Goal: Information Seeking & Learning: Learn about a topic

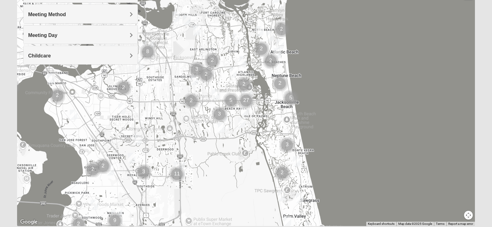
scroll to position [115, 0]
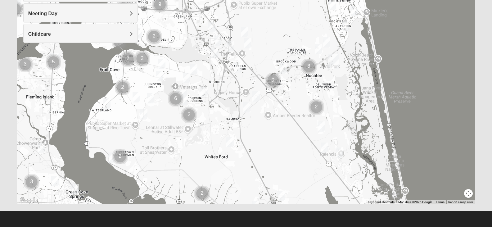
drag, startPoint x: 129, startPoint y: 168, endPoint x: 174, endPoint y: -28, distance: 201.4
click at [174, 0] on html "Log In Find A Group Error Show List Loading Groups" at bounding box center [246, 56] width 492 height 342
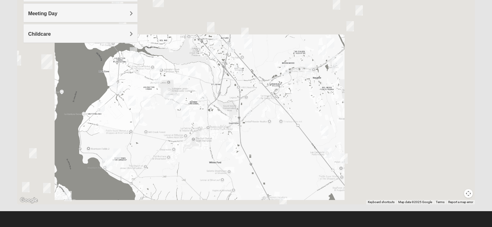
drag, startPoint x: 163, startPoint y: 136, endPoint x: 160, endPoint y: 141, distance: 6.0
click at [160, 141] on div at bounding box center [246, 80] width 459 height 249
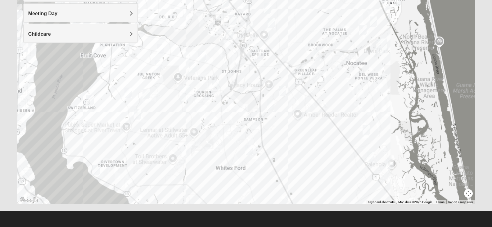
click at [156, 142] on div at bounding box center [246, 80] width 459 height 249
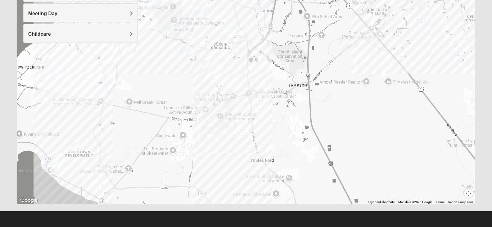
drag, startPoint x: 210, startPoint y: 169, endPoint x: 200, endPoint y: 147, distance: 24.6
click at [200, 147] on div at bounding box center [246, 80] width 459 height 249
click at [119, 80] on img "Mens Cathcart 32259" at bounding box center [118, 80] width 7 height 10
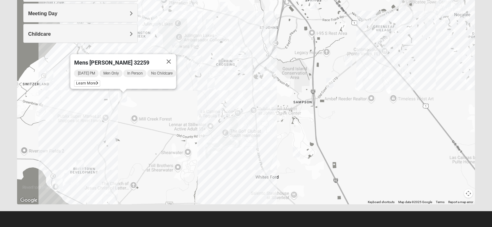
drag, startPoint x: 143, startPoint y: 95, endPoint x: 148, endPoint y: 112, distance: 18.1
click at [148, 112] on div "Mens [PERSON_NAME] 32259 [DATE] PM Men Only In Person No Childcare Learn More" at bounding box center [246, 80] width 459 height 249
click at [122, 100] on img "Mens Cathcart 32259" at bounding box center [123, 97] width 7 height 10
click at [171, 57] on button "Close" at bounding box center [168, 61] width 15 height 15
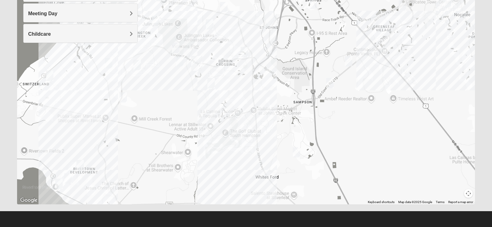
click at [296, 153] on img "Mixed Stevens 32092" at bounding box center [296, 152] width 7 height 10
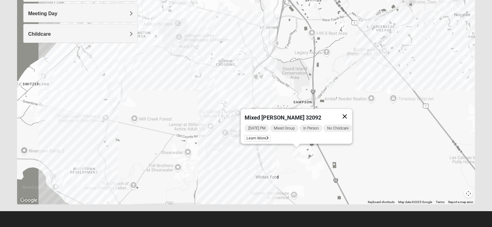
click at [352, 112] on button "Close" at bounding box center [344, 116] width 15 height 15
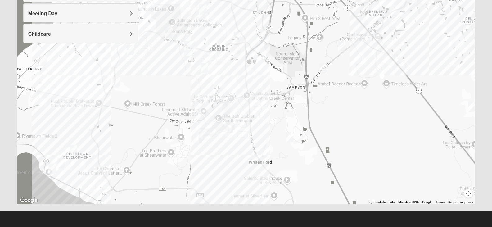
drag, startPoint x: 218, startPoint y: 145, endPoint x: 213, endPoint y: 127, distance: 18.7
click at [213, 131] on div at bounding box center [246, 80] width 459 height 249
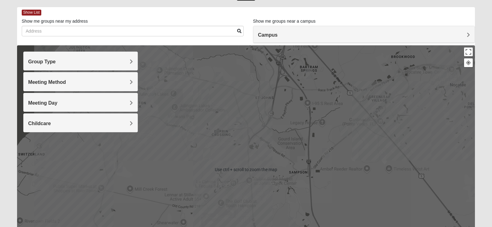
scroll to position [22, 0]
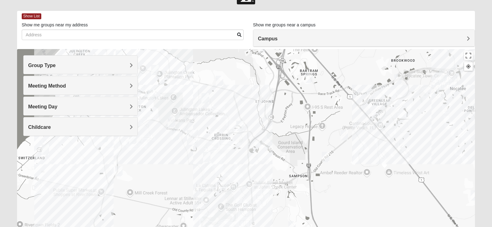
click at [137, 64] on div "Group Type" at bounding box center [81, 65] width 114 height 18
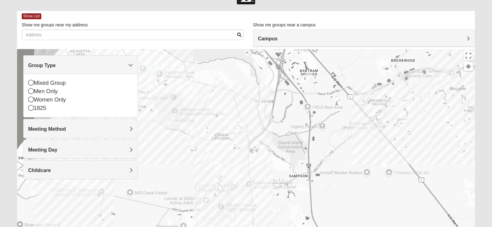
click at [135, 65] on div "Group Type" at bounding box center [81, 65] width 114 height 18
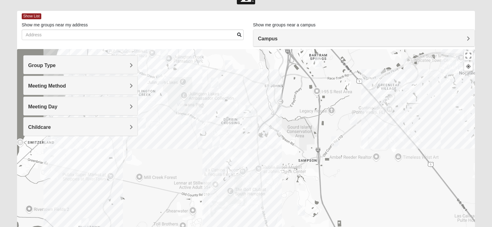
drag, startPoint x: 181, startPoint y: 173, endPoint x: 193, endPoint y: 155, distance: 21.6
click at [193, 155] on div at bounding box center [246, 173] width 459 height 249
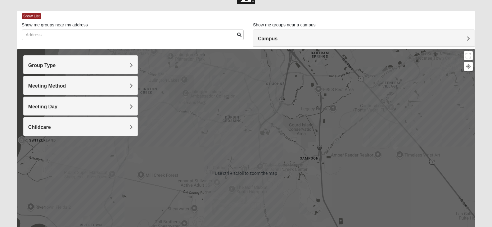
scroll to position [53, 0]
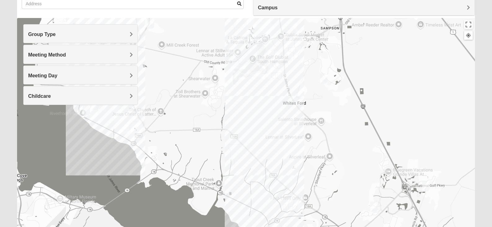
drag, startPoint x: 220, startPoint y: 185, endPoint x: 241, endPoint y: 85, distance: 101.8
click at [241, 85] on div at bounding box center [246, 142] width 459 height 249
click at [373, 207] on img "1825 Mixed Barfield 32092" at bounding box center [374, 207] width 7 height 10
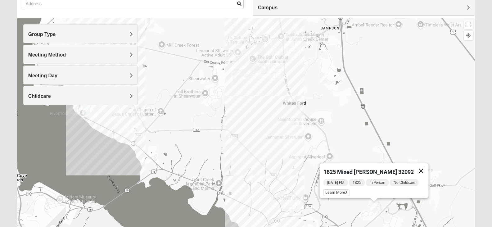
click at [418, 167] on button "Close" at bounding box center [421, 170] width 15 height 15
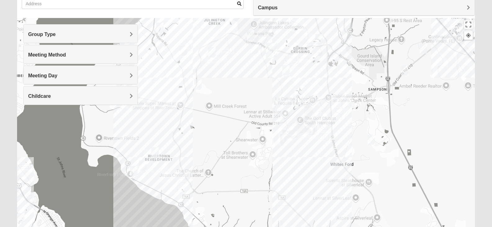
drag, startPoint x: 341, startPoint y: 182, endPoint x: 388, endPoint y: 242, distance: 75.9
click at [388, 227] on html "Log In Find A Group Error Show List Loading Groups" at bounding box center [246, 118] width 492 height 342
click at [161, 30] on img "1825 Mixed Welch 32259" at bounding box center [159, 28] width 7 height 10
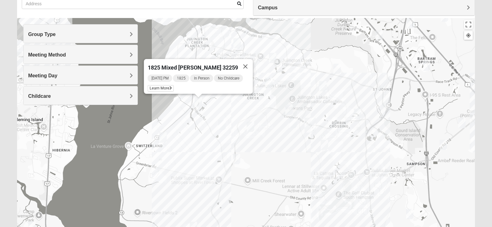
drag, startPoint x: 192, startPoint y: 100, endPoint x: 233, endPoint y: 118, distance: 44.4
click at [232, 120] on div "1825 Mixed [PERSON_NAME] 32259 [DATE] PM 1825 In Person No Childcare Learn More" at bounding box center [246, 142] width 459 height 249
click at [244, 63] on button "Close" at bounding box center [245, 66] width 15 height 15
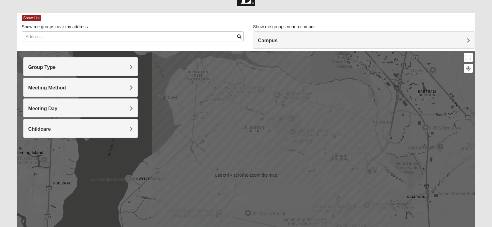
scroll to position [62, 0]
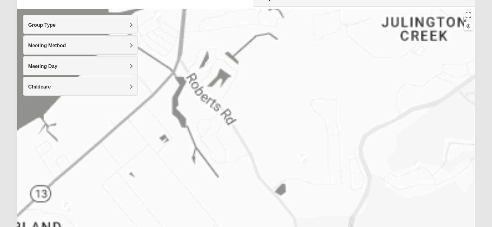
drag, startPoint x: 199, startPoint y: 109, endPoint x: 204, endPoint y: 114, distance: 7.7
click at [203, 115] on div at bounding box center [246, 133] width 459 height 249
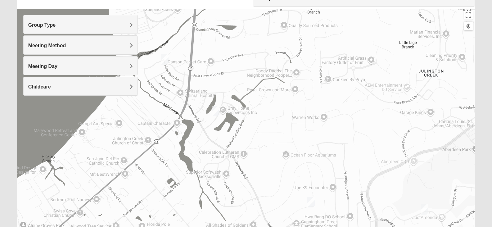
drag, startPoint x: 218, startPoint y: 90, endPoint x: 225, endPoint y: 135, distance: 45.2
click at [225, 135] on div at bounding box center [246, 133] width 459 height 249
click at [215, 111] on img "1825 Mixed Welch 32259" at bounding box center [214, 111] width 7 height 10
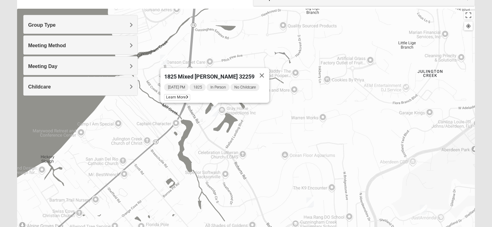
click at [165, 60] on img "1825 Mixed Lokey 32259" at bounding box center [163, 60] width 7 height 10
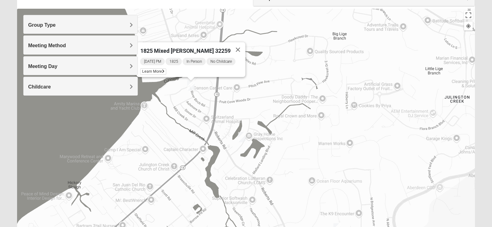
drag, startPoint x: 170, startPoint y: 73, endPoint x: 197, endPoint y: 85, distance: 30.0
click at [197, 85] on div "1825 Mixed [PERSON_NAME] 32259 [DATE] PM 1825 In Person No Childcare Learn More" at bounding box center [246, 133] width 459 height 249
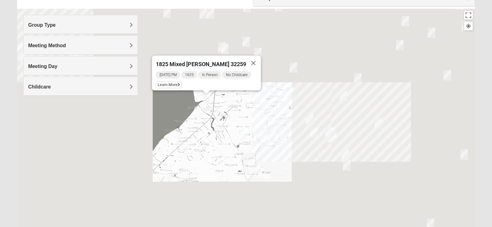
drag, startPoint x: 212, startPoint y: 104, endPoint x: 272, endPoint y: 138, distance: 69.7
click at [254, 119] on div "1825 Mixed [PERSON_NAME] 32259 [DATE] PM 1825 In Person No Childcare Learn More" at bounding box center [246, 133] width 459 height 249
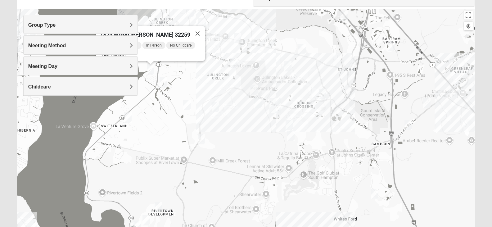
drag, startPoint x: 280, startPoint y: 149, endPoint x: 223, endPoint y: 117, distance: 65.7
click at [223, 117] on div "1825 Mixed [PERSON_NAME] 32259 [DATE] PM 1825 In Person No Childcare Learn More" at bounding box center [246, 133] width 459 height 249
drag, startPoint x: 226, startPoint y: 122, endPoint x: 229, endPoint y: 130, distance: 8.3
click at [228, 128] on div "1825 Mixed [PERSON_NAME] 32259 [DATE] PM 1825 In Person No Childcare Learn More" at bounding box center [246, 133] width 459 height 249
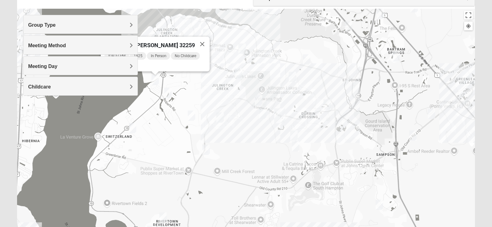
click at [230, 131] on div "1825 Mixed [PERSON_NAME] 32259 [DATE] PM 1825 In Person No Childcare Learn More" at bounding box center [246, 133] width 459 height 249
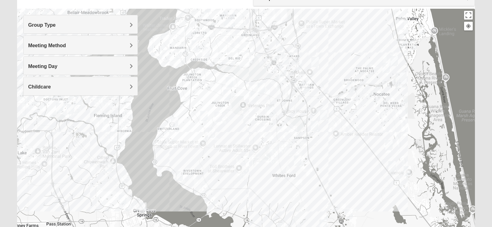
drag, startPoint x: 246, startPoint y: 132, endPoint x: 240, endPoint y: 127, distance: 7.7
click at [240, 127] on div at bounding box center [246, 133] width 459 height 249
click at [120, 27] on h4 "Group Type" at bounding box center [80, 25] width 105 height 6
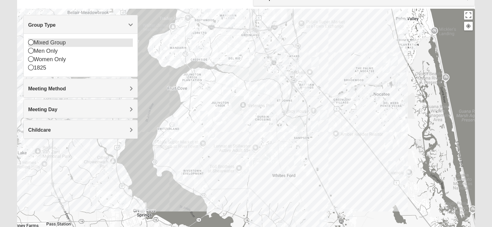
click at [54, 42] on div "Mixed Group" at bounding box center [80, 43] width 105 height 8
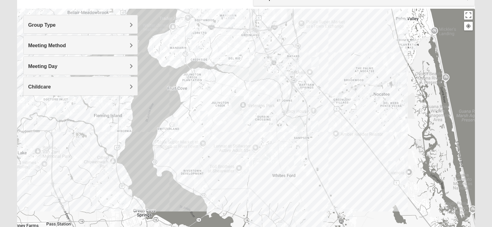
click at [64, 27] on h4 "Group Type" at bounding box center [80, 25] width 105 height 6
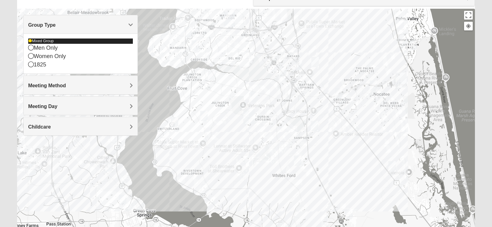
click at [51, 40] on div "Mixed Group" at bounding box center [80, 41] width 105 height 5
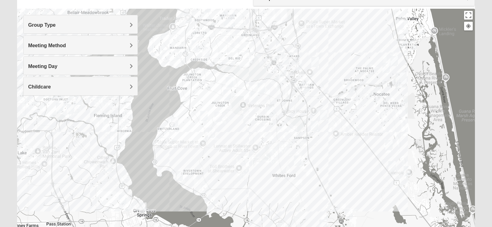
click at [63, 28] on h4 "Group Type" at bounding box center [80, 25] width 105 height 6
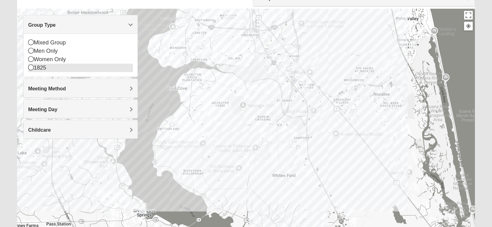
click at [46, 66] on div "1825" at bounding box center [80, 68] width 105 height 8
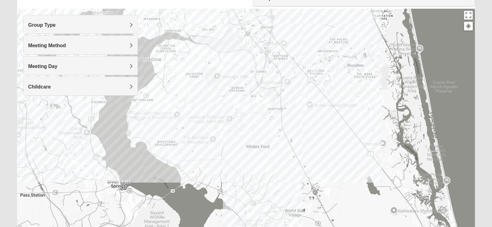
drag, startPoint x: 272, startPoint y: 157, endPoint x: 246, endPoint y: 128, distance: 38.3
click at [246, 128] on div at bounding box center [246, 133] width 459 height 249
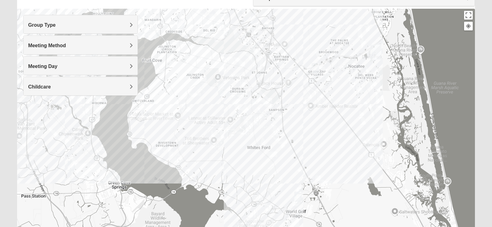
click at [111, 26] on h4 "Group Type" at bounding box center [80, 25] width 105 height 6
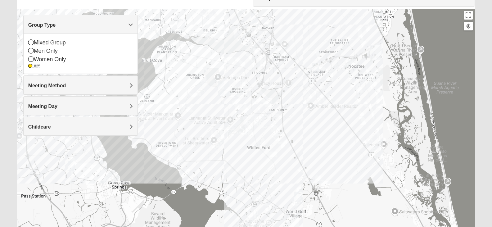
click at [111, 26] on h4 "Group Type" at bounding box center [80, 25] width 105 height 6
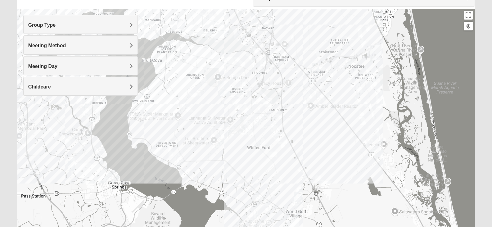
click at [113, 42] on div "Meeting Method" at bounding box center [81, 45] width 114 height 18
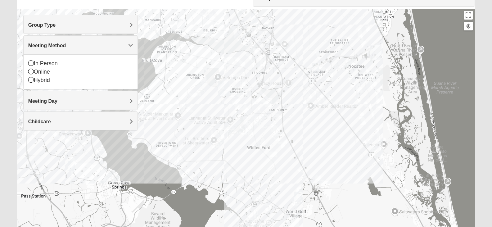
click at [113, 42] on div "Meeting Method" at bounding box center [81, 45] width 114 height 18
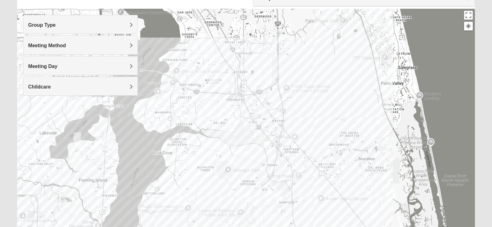
drag, startPoint x: 317, startPoint y: 149, endPoint x: 326, endPoint y: 242, distance: 93.1
click at [326, 227] on html "Log In Find A Group Error Show List Loading Groups" at bounding box center [246, 109] width 492 height 342
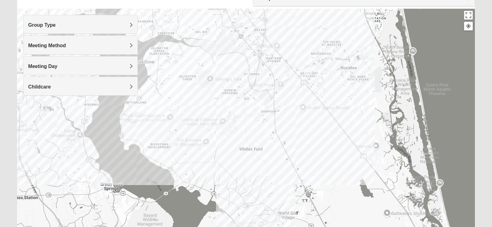
drag, startPoint x: 319, startPoint y: 116, endPoint x: 306, endPoint y: 15, distance: 102.1
click at [306, 15] on div at bounding box center [246, 133] width 459 height 249
drag, startPoint x: 282, startPoint y: 116, endPoint x: 281, endPoint y: 112, distance: 3.5
click at [283, 116] on div at bounding box center [246, 133] width 459 height 249
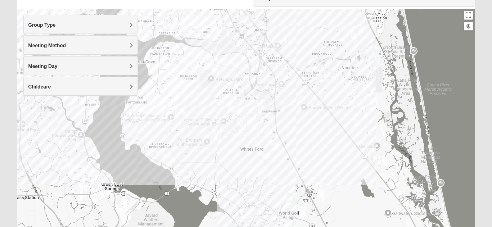
click at [108, 29] on div "Group Type" at bounding box center [81, 24] width 114 height 18
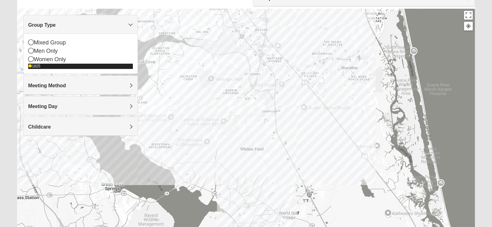
click at [36, 66] on div "1825" at bounding box center [80, 66] width 105 height 5
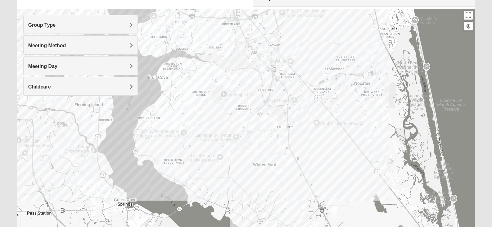
drag, startPoint x: 241, startPoint y: 135, endPoint x: 257, endPoint y: 153, distance: 24.0
click at [257, 153] on div at bounding box center [246, 133] width 459 height 249
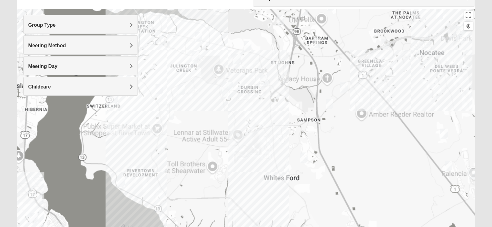
drag, startPoint x: 225, startPoint y: 136, endPoint x: 231, endPoint y: 137, distance: 6.6
click at [230, 137] on div at bounding box center [246, 133] width 459 height 249
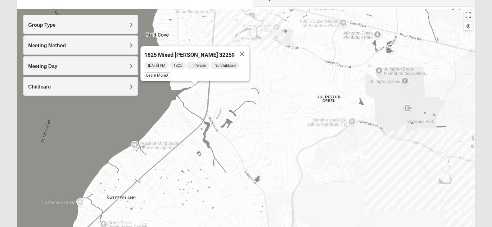
drag, startPoint x: 235, startPoint y: 149, endPoint x: 341, endPoint y: 165, distance: 107.1
click at [341, 165] on div "1825 Mixed [PERSON_NAME] 32259 [DATE] PM 1825 In Person No Childcare Learn More" at bounding box center [246, 133] width 459 height 249
click at [240, 50] on button "Close" at bounding box center [242, 53] width 15 height 15
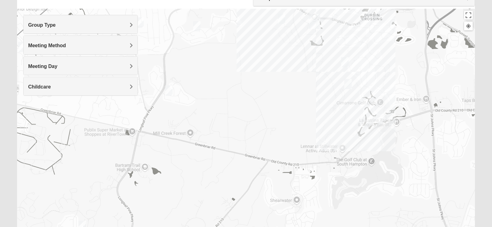
drag, startPoint x: 332, startPoint y: 175, endPoint x: 251, endPoint y: 78, distance: 126.8
click at [204, 36] on div at bounding box center [246, 133] width 459 height 249
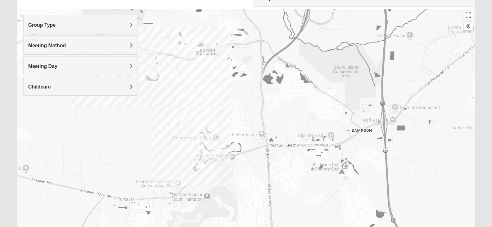
drag, startPoint x: 349, startPoint y: 121, endPoint x: 188, endPoint y: 156, distance: 165.6
click at [188, 156] on div at bounding box center [246, 133] width 459 height 249
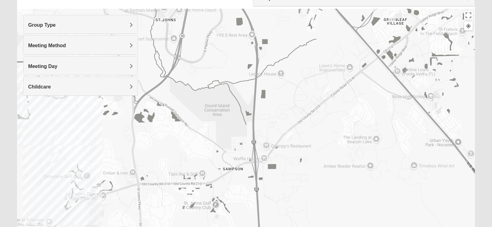
drag, startPoint x: 360, startPoint y: 159, endPoint x: 259, endPoint y: 183, distance: 104.1
click at [259, 183] on div at bounding box center [246, 133] width 459 height 249
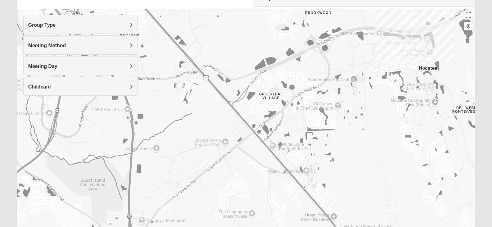
drag, startPoint x: 361, startPoint y: 114, endPoint x: 236, endPoint y: 189, distance: 145.2
click at [236, 189] on div at bounding box center [246, 133] width 459 height 249
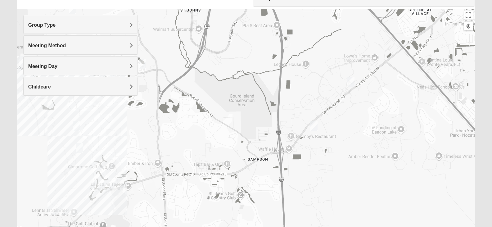
drag, startPoint x: 229, startPoint y: 167, endPoint x: 370, endPoint y: 91, distance: 160.0
click at [381, 85] on div at bounding box center [246, 133] width 459 height 249
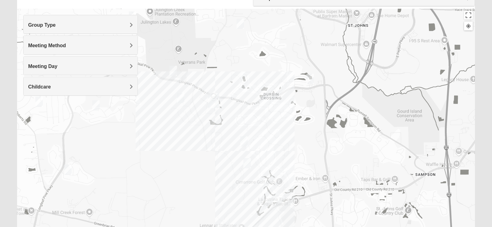
drag, startPoint x: 219, startPoint y: 160, endPoint x: 365, endPoint y: 173, distance: 145.9
click at [365, 173] on div at bounding box center [246, 133] width 459 height 249
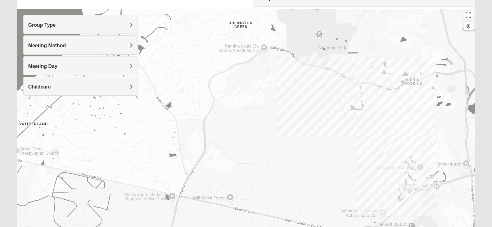
drag, startPoint x: 251, startPoint y: 176, endPoint x: 392, endPoint y: 162, distance: 142.4
click at [392, 162] on div at bounding box center [246, 133] width 459 height 249
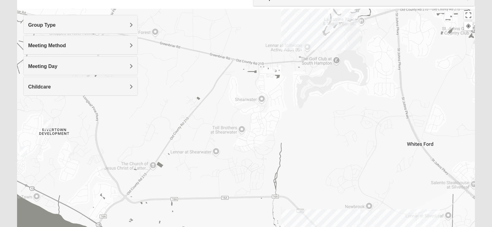
drag, startPoint x: 284, startPoint y: 191, endPoint x: 208, endPoint y: 34, distance: 175.1
click at [207, 27] on div at bounding box center [246, 133] width 459 height 249
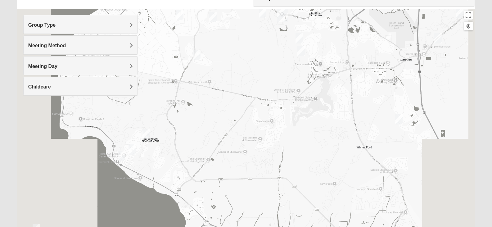
drag, startPoint x: 287, startPoint y: 148, endPoint x: 296, endPoint y: 155, distance: 11.8
click at [288, 147] on div at bounding box center [246, 133] width 459 height 249
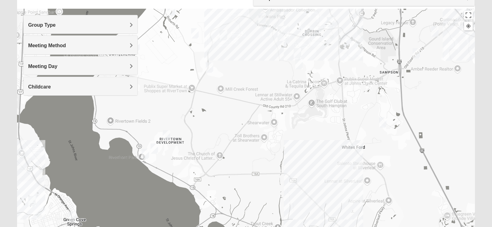
click at [210, 70] on img "Mens Cathcart 32259" at bounding box center [209, 67] width 7 height 10
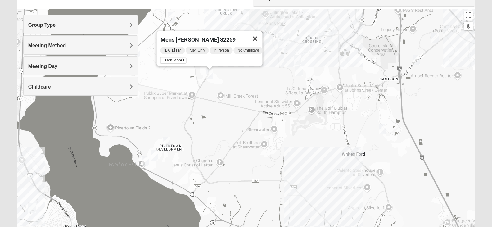
click at [259, 36] on button "Close" at bounding box center [255, 38] width 15 height 15
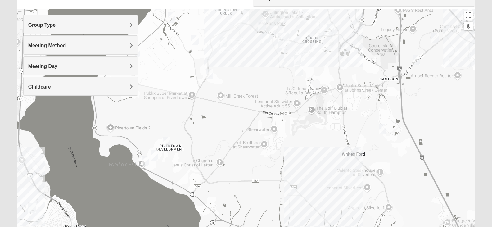
click at [166, 141] on img "Mixed Hunt 32259" at bounding box center [166, 142] width 7 height 10
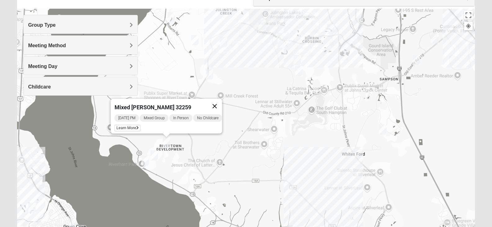
click at [222, 102] on button "Close" at bounding box center [214, 106] width 15 height 15
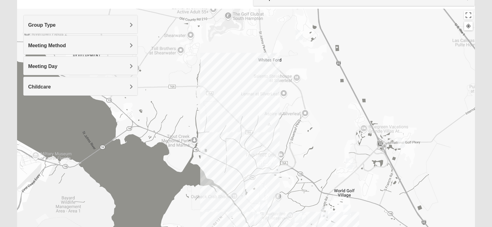
drag, startPoint x: 304, startPoint y: 163, endPoint x: 219, endPoint y: 69, distance: 126.7
click at [219, 69] on div at bounding box center [246, 133] width 459 height 249
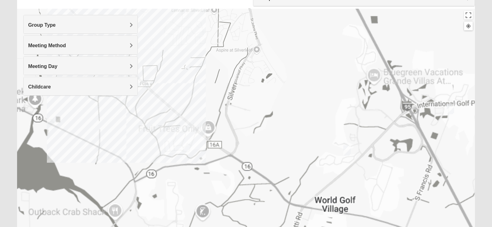
drag, startPoint x: 359, startPoint y: 178, endPoint x: 366, endPoint y: 174, distance: 7.6
click at [366, 174] on div at bounding box center [246, 133] width 459 height 249
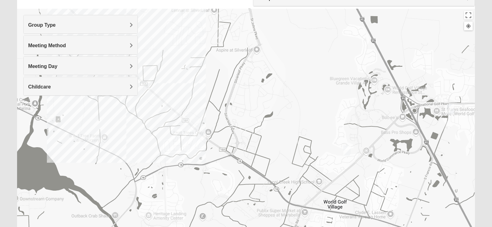
click at [346, 150] on img "1825 Mixed Barfield 32092" at bounding box center [347, 150] width 7 height 10
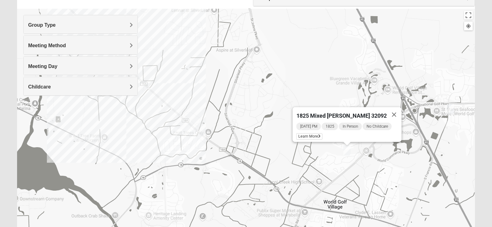
click at [347, 151] on img "1825 Mixed Barfield 32092" at bounding box center [347, 150] width 7 height 10
click at [393, 111] on button "Close" at bounding box center [394, 114] width 15 height 15
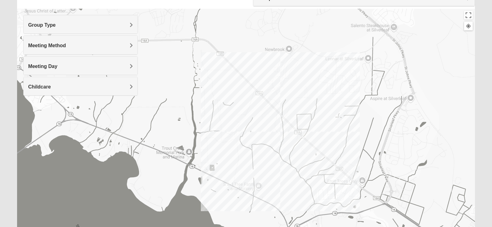
drag, startPoint x: 306, startPoint y: 145, endPoint x: 457, endPoint y: 193, distance: 158.2
click at [457, 193] on div at bounding box center [246, 133] width 459 height 249
click at [284, 134] on div at bounding box center [246, 133] width 459 height 249
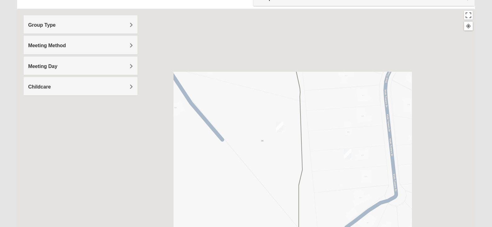
click at [337, 150] on div at bounding box center [246, 133] width 459 height 249
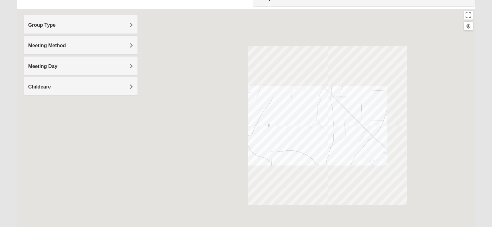
click at [339, 128] on div at bounding box center [246, 133] width 459 height 249
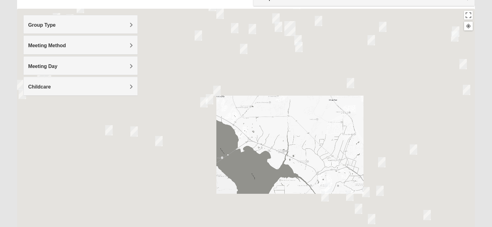
click at [305, 153] on div at bounding box center [246, 133] width 459 height 249
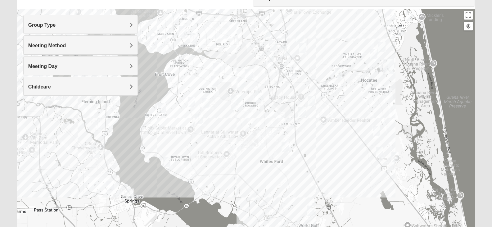
drag, startPoint x: 328, startPoint y: 113, endPoint x: 272, endPoint y: 165, distance: 76.5
click at [272, 165] on div at bounding box center [246, 133] width 459 height 249
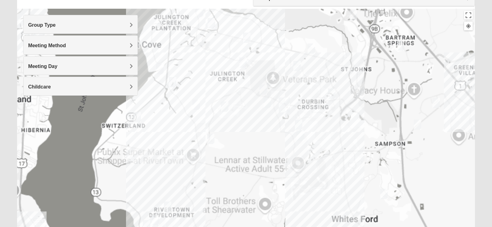
drag, startPoint x: 187, startPoint y: 102, endPoint x: 200, endPoint y: 109, distance: 15.1
click at [200, 109] on div at bounding box center [246, 133] width 459 height 249
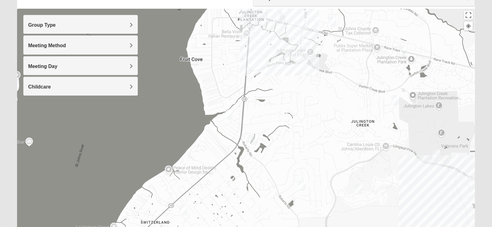
drag, startPoint x: 166, startPoint y: 92, endPoint x: 276, endPoint y: 177, distance: 138.6
click at [276, 177] on div at bounding box center [246, 133] width 459 height 249
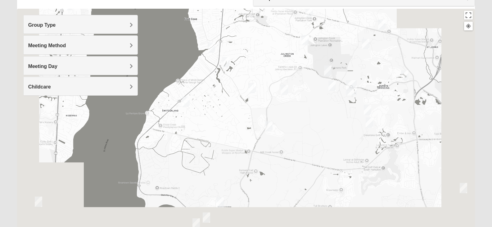
drag, startPoint x: 303, startPoint y: 157, endPoint x: 299, endPoint y: 152, distance: 6.2
click at [247, 76] on div at bounding box center [246, 133] width 459 height 249
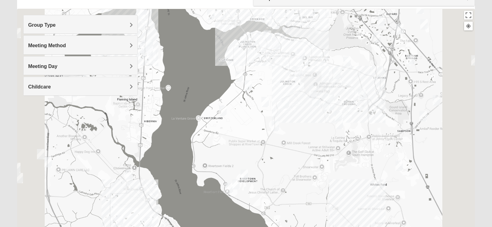
click at [299, 149] on div at bounding box center [246, 133] width 459 height 249
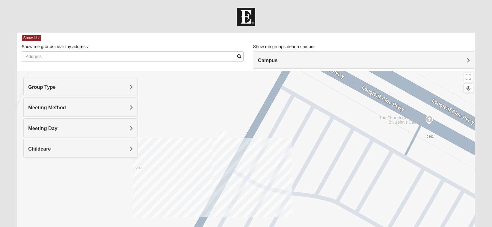
scroll to position [62, 0]
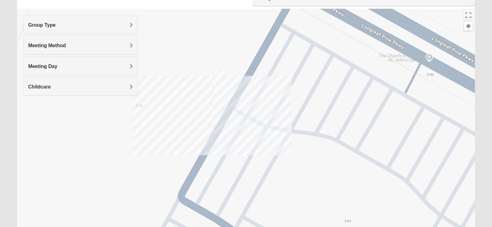
click at [237, 115] on div "To navigate, press the arrow keys." at bounding box center [246, 133] width 459 height 249
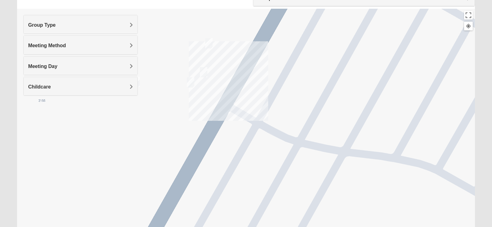
click at [191, 83] on img "On campus Mens Miller 32259" at bounding box center [190, 82] width 7 height 10
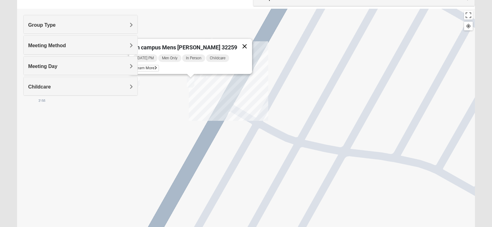
click at [237, 41] on button "Close" at bounding box center [244, 46] width 15 height 15
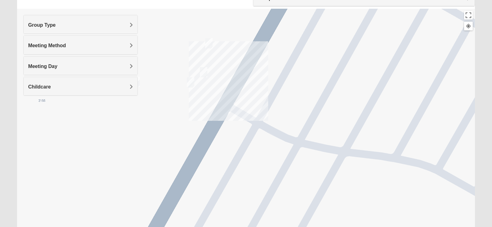
click at [204, 74] on img "On Campus Mixed Doerr 32259" at bounding box center [203, 72] width 7 height 10
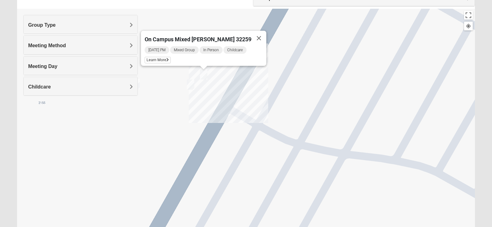
click at [255, 34] on button "Close" at bounding box center [259, 38] width 15 height 15
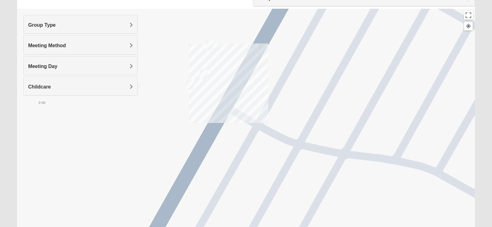
click at [139, 85] on img "On-campus Mixed Galloway 32259" at bounding box center [135, 84] width 7 height 10
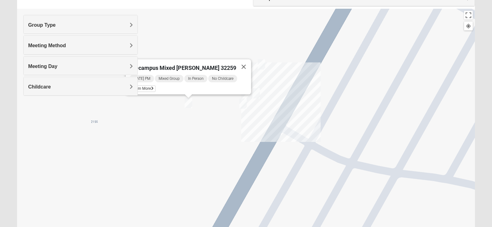
drag, startPoint x: 168, startPoint y: 100, endPoint x: 220, endPoint y: 118, distance: 54.8
click at [220, 118] on div "On-campus Mixed Galloway 32259 Friday PM Mixed Group In Person No Childcare Lea…" at bounding box center [246, 133] width 459 height 249
click at [238, 61] on button "Close" at bounding box center [244, 66] width 15 height 15
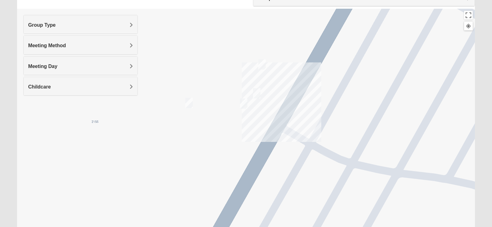
click at [256, 94] on img "On Campus Mixed Doerr 32259" at bounding box center [256, 93] width 7 height 10
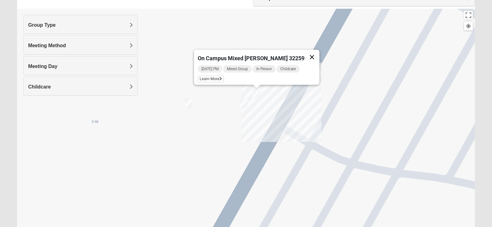
click at [307, 52] on button "Close" at bounding box center [312, 57] width 15 height 15
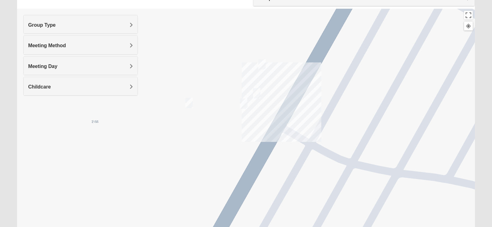
click at [245, 102] on img "On campus Mens Miller 32259" at bounding box center [243, 103] width 7 height 10
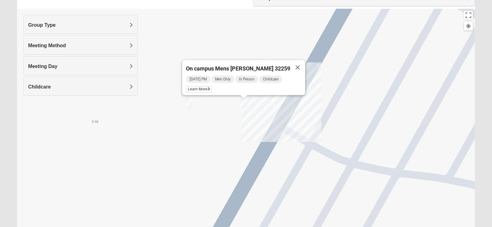
click at [293, 64] on button "Close" at bounding box center [297, 67] width 15 height 15
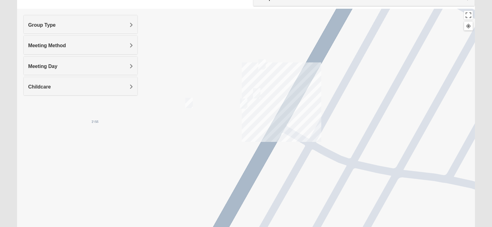
click at [261, 95] on div "To navigate, press the arrow keys." at bounding box center [246, 133] width 459 height 249
click at [260, 95] on img "On Campus Mixed Doerr 32259" at bounding box center [256, 93] width 7 height 10
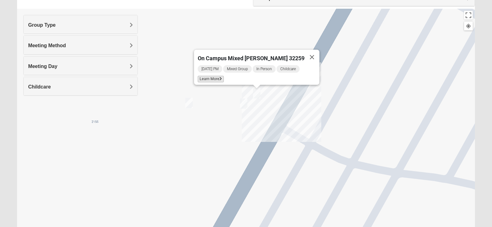
click at [219, 76] on span "Learn More" at bounding box center [211, 79] width 26 height 7
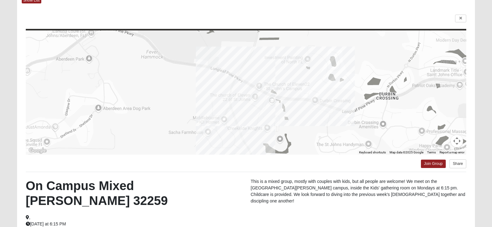
scroll to position [35, 0]
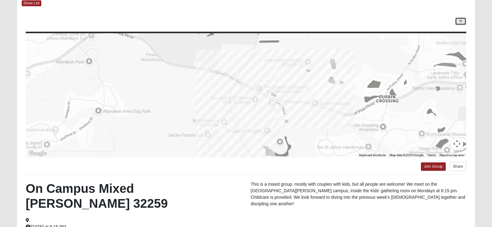
click at [463, 22] on link at bounding box center [460, 21] width 11 height 8
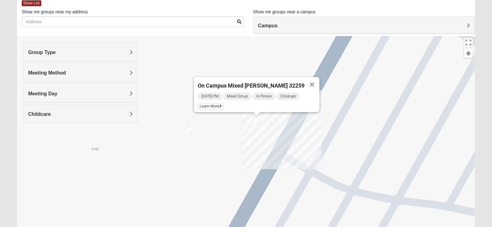
click at [189, 131] on img "On-campus Mixed Galloway 32259" at bounding box center [188, 130] width 7 height 10
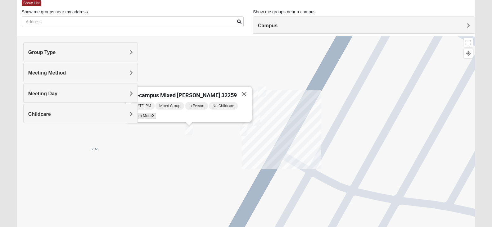
click at [152, 114] on span "Learn More" at bounding box center [143, 116] width 26 height 7
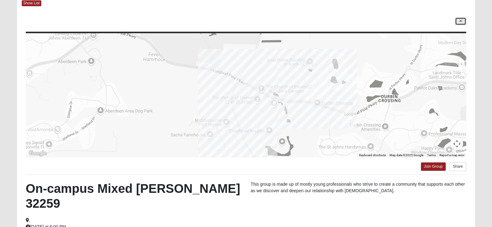
click at [460, 22] on icon at bounding box center [461, 21] width 2 height 4
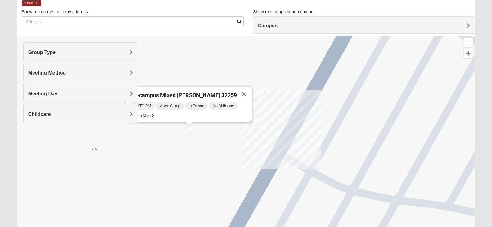
click at [243, 131] on img "On campus Mens Miller 32259" at bounding box center [243, 131] width 7 height 10
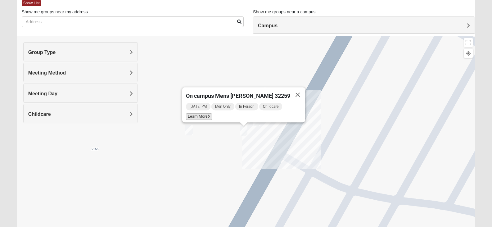
click at [212, 114] on span "Learn More" at bounding box center [199, 116] width 26 height 7
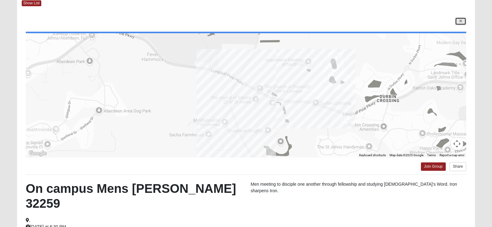
click at [465, 24] on link at bounding box center [460, 21] width 11 height 8
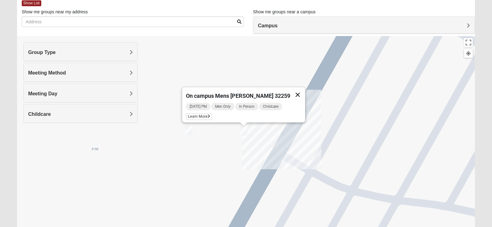
click at [290, 91] on button "Close" at bounding box center [297, 94] width 15 height 15
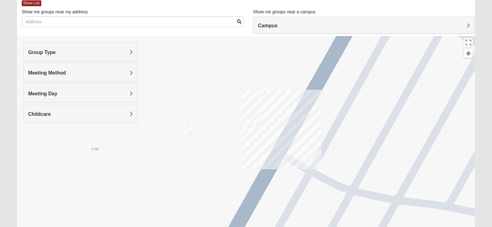
click at [265, 91] on img "On Campus Mens Otts 32259" at bounding box center [261, 92] width 7 height 10
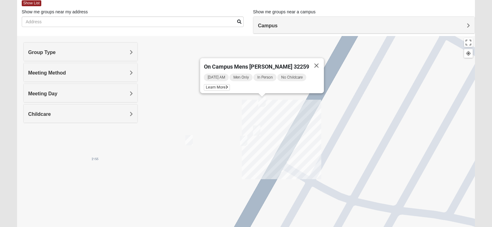
click at [221, 88] on div "Tuesday AM Men Only In Person No Childcare Learn More" at bounding box center [264, 83] width 120 height 20
click at [220, 87] on span "Learn More" at bounding box center [217, 87] width 26 height 7
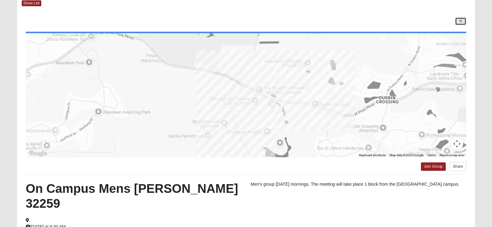
click at [456, 22] on link at bounding box center [460, 21] width 11 height 8
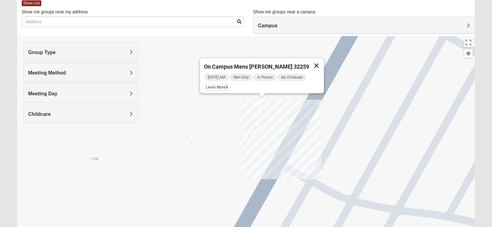
click at [315, 63] on button "Close" at bounding box center [316, 65] width 15 height 15
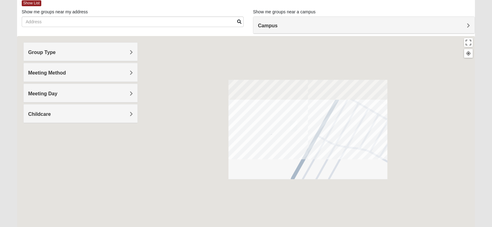
drag, startPoint x: 319, startPoint y: 132, endPoint x: 353, endPoint y: 135, distance: 34.0
click at [353, 135] on div at bounding box center [246, 160] width 459 height 249
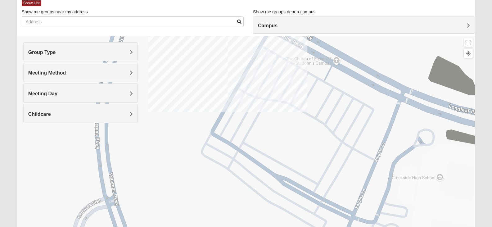
drag, startPoint x: 395, startPoint y: 156, endPoint x: 314, endPoint y: 108, distance: 93.6
click at [314, 108] on div at bounding box center [246, 160] width 459 height 249
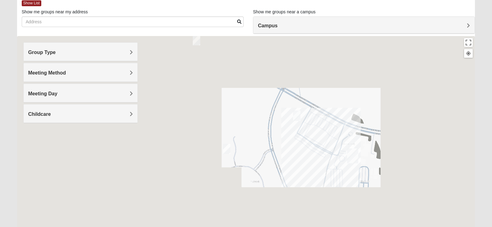
drag, startPoint x: 322, startPoint y: 127, endPoint x: 318, endPoint y: 148, distance: 21.1
click at [318, 148] on div at bounding box center [246, 160] width 459 height 249
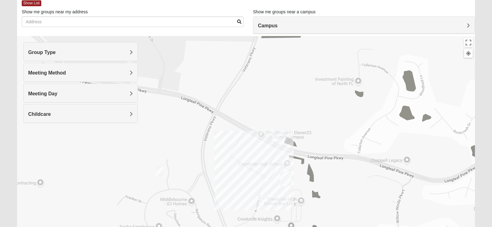
drag, startPoint x: 335, startPoint y: 142, endPoint x: 267, endPoint y: 167, distance: 71.9
click at [267, 167] on div at bounding box center [246, 160] width 459 height 249
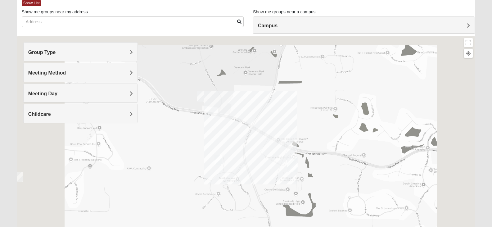
click at [304, 149] on div at bounding box center [246, 160] width 459 height 249
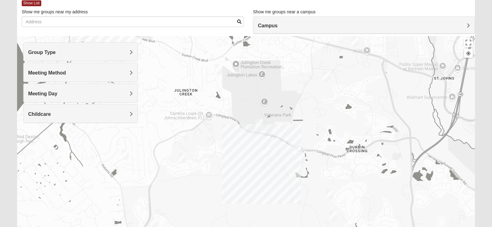
drag, startPoint x: 291, startPoint y: 127, endPoint x: 303, endPoint y: 133, distance: 13.6
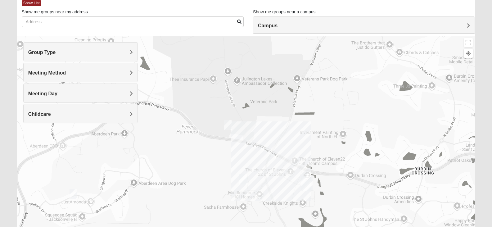
click at [229, 126] on img "Mixed Clark 32259" at bounding box center [227, 125] width 7 height 10
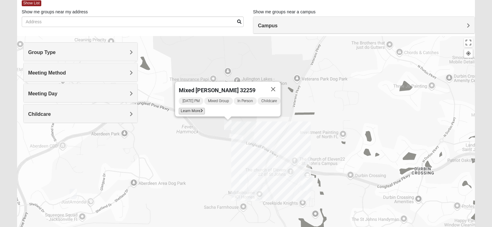
click at [193, 108] on span "Learn More" at bounding box center [192, 111] width 26 height 7
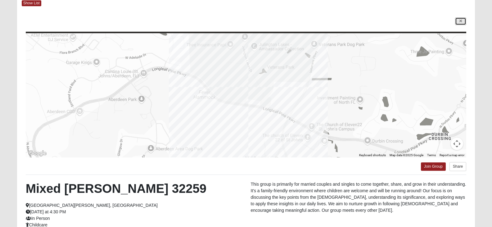
click at [457, 20] on link at bounding box center [460, 21] width 11 height 8
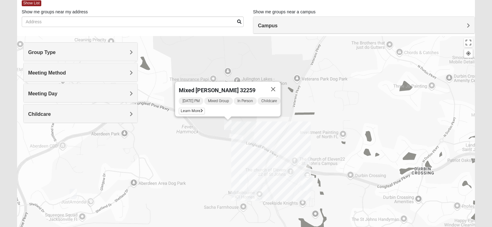
click at [276, 83] on button "Close" at bounding box center [273, 89] width 15 height 15
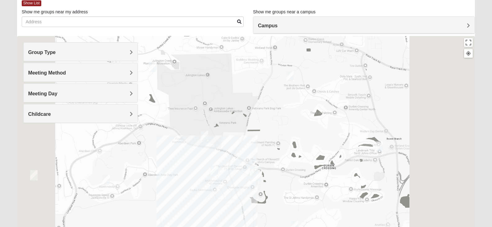
click at [163, 161] on div at bounding box center [246, 160] width 459 height 249
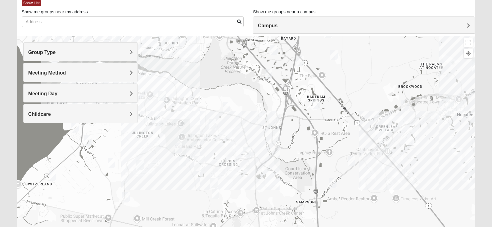
click at [247, 152] on img "Womens Caro 32259" at bounding box center [247, 152] width 7 height 10
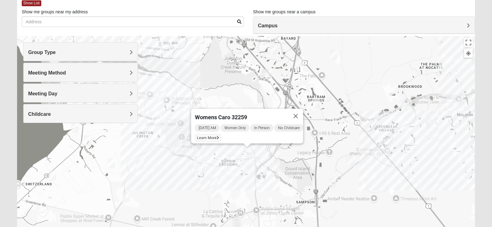
click at [247, 186] on div "Womens Caro 32259 Tuesday AM Women Only In Person No Childcare Learn More" at bounding box center [246, 160] width 459 height 249
click at [299, 109] on button "Close" at bounding box center [295, 116] width 15 height 15
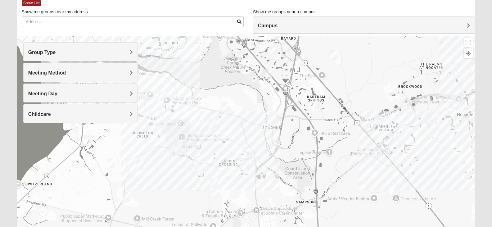
click at [228, 105] on img "Womens Urbanski 32259" at bounding box center [226, 107] width 7 height 10
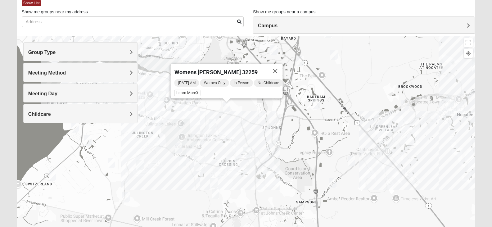
click at [272, 79] on span "No Childcare" at bounding box center [268, 82] width 29 height 7
click at [274, 72] on button "Close" at bounding box center [275, 71] width 15 height 15
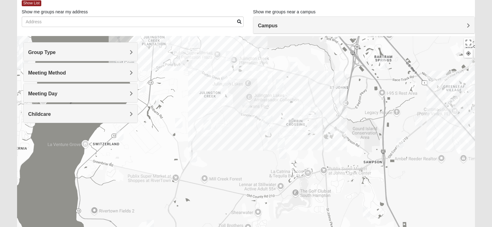
drag, startPoint x: 161, startPoint y: 212, endPoint x: 229, endPoint y: 171, distance: 79.7
click at [229, 171] on div at bounding box center [246, 160] width 459 height 249
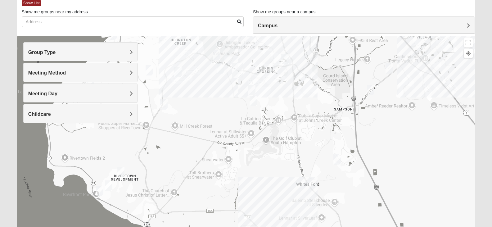
drag, startPoint x: 231, startPoint y: 147, endPoint x: 207, endPoint y: 116, distance: 39.6
click at [207, 116] on div at bounding box center [246, 160] width 459 height 249
click at [110, 186] on img "Mixed Murphy 32259" at bounding box center [108, 185] width 7 height 10
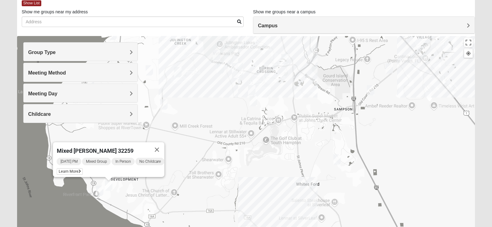
click at [141, 187] on div "Mixed Murphy 32259 Tuesday PM Mixed Group In Person No Childcare Learn More" at bounding box center [246, 160] width 459 height 249
click at [162, 146] on button "Close" at bounding box center [156, 149] width 15 height 15
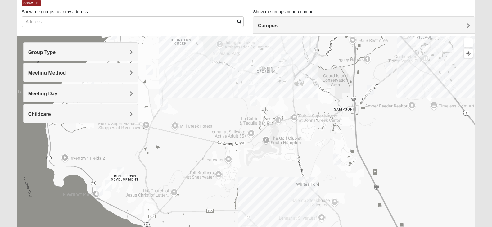
click at [120, 173] on img "Mixed Hunt 32259" at bounding box center [120, 172] width 7 height 10
click at [172, 134] on button "Close" at bounding box center [169, 136] width 15 height 15
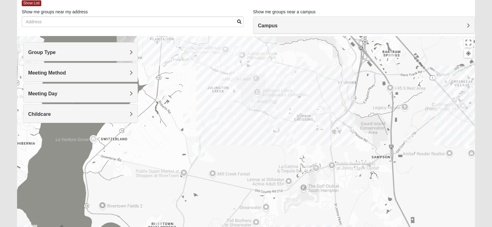
drag, startPoint x: 147, startPoint y: 179, endPoint x: 185, endPoint y: 227, distance: 60.8
click at [185, 227] on div at bounding box center [246, 160] width 459 height 249
click at [116, 96] on h4 "Meeting Day" at bounding box center [80, 94] width 105 height 6
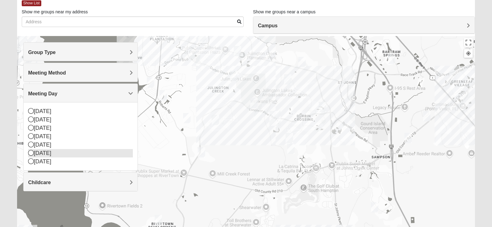
click at [57, 153] on div "[DATE]" at bounding box center [80, 153] width 105 height 8
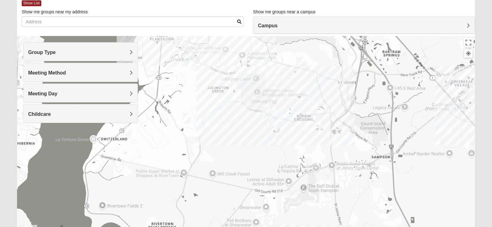
click at [130, 132] on img "Mixed Otts 32259" at bounding box center [127, 131] width 7 height 10
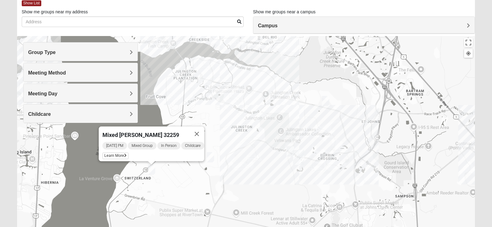
drag, startPoint x: 146, startPoint y: 140, endPoint x: 170, endPoint y: 180, distance: 46.1
click at [170, 180] on div "Mixed Otts 32259 Friday PM Mixed Group In Person Childcare Learn More" at bounding box center [246, 160] width 459 height 249
click at [114, 153] on span "Learn More" at bounding box center [116, 156] width 26 height 7
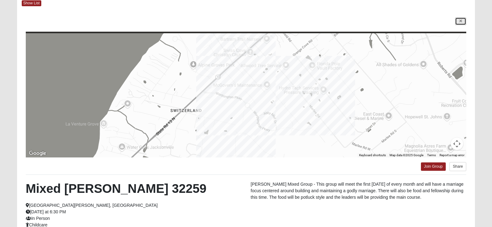
click at [462, 20] on icon at bounding box center [461, 21] width 2 height 4
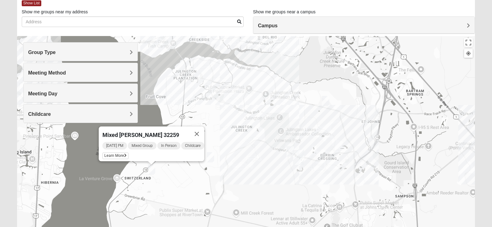
click at [211, 160] on img "Mixed Baker 32259" at bounding box center [210, 157] width 7 height 10
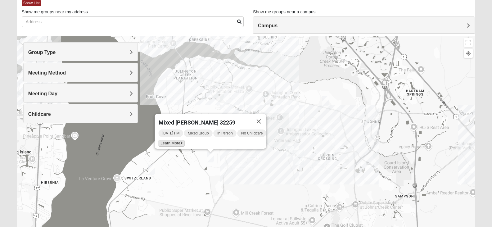
click at [173, 140] on span "Learn More" at bounding box center [171, 143] width 26 height 7
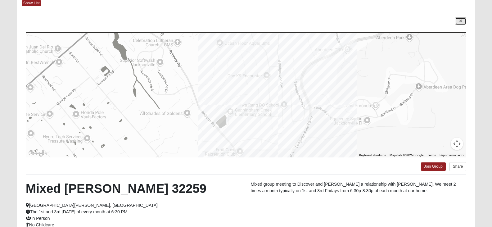
click at [463, 19] on link at bounding box center [460, 21] width 11 height 8
